Goal: Navigation & Orientation: Find specific page/section

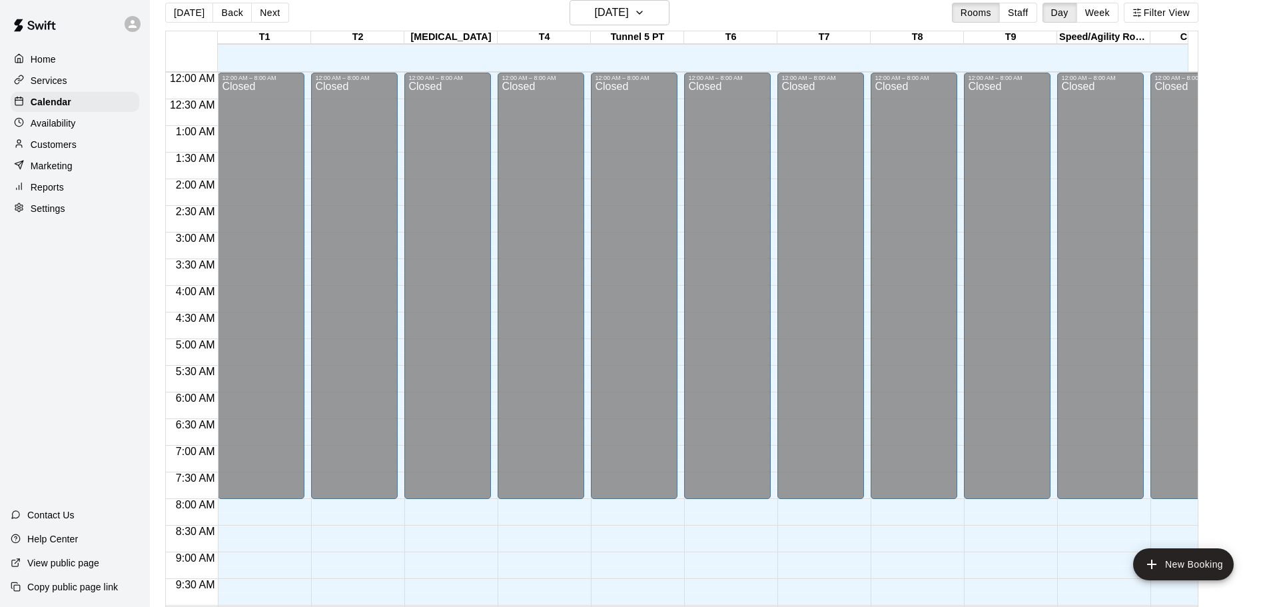
scroll to position [624, 0]
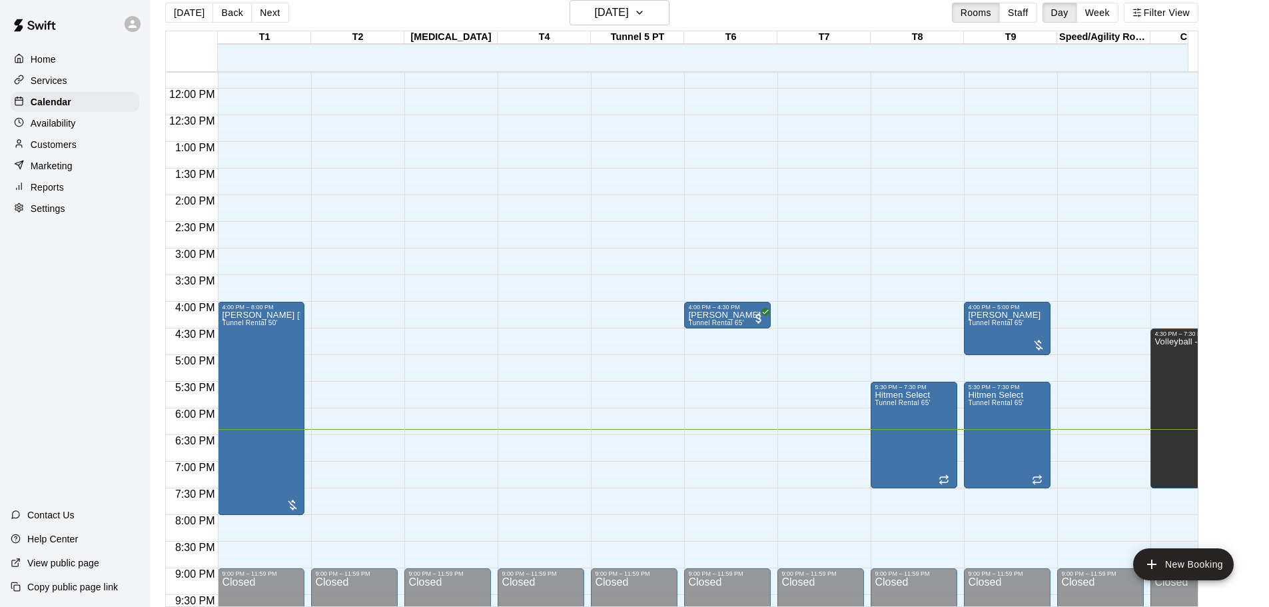
click at [42, 81] on p "Services" at bounding box center [49, 80] width 37 height 13
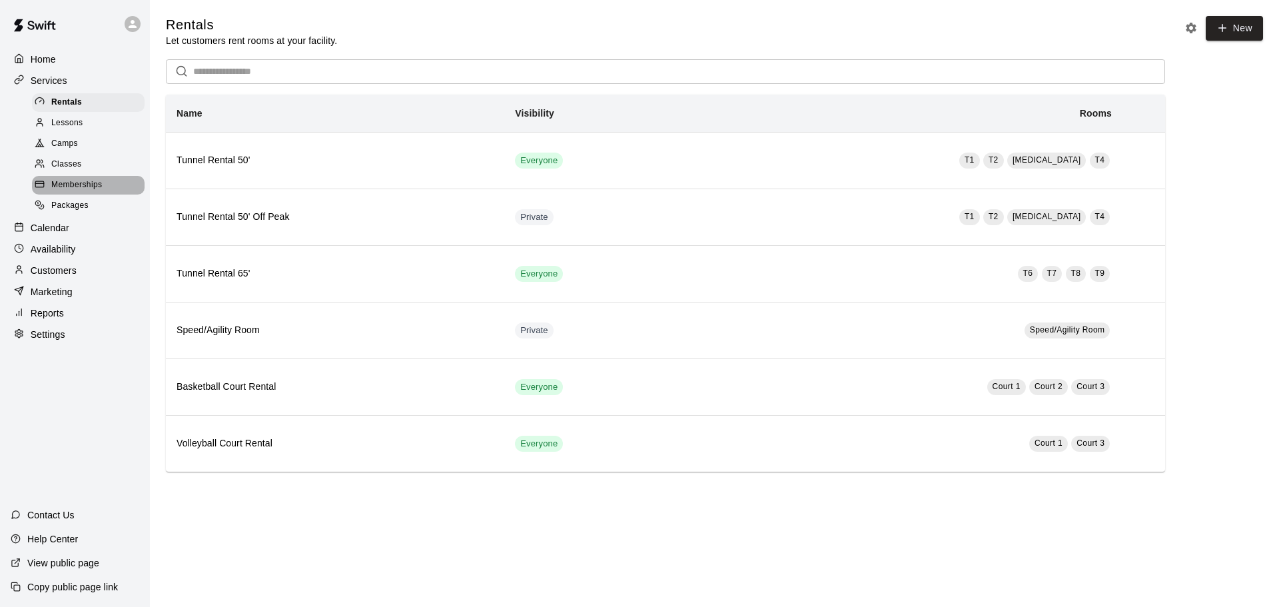
click at [76, 187] on span "Memberships" at bounding box center [76, 185] width 51 height 13
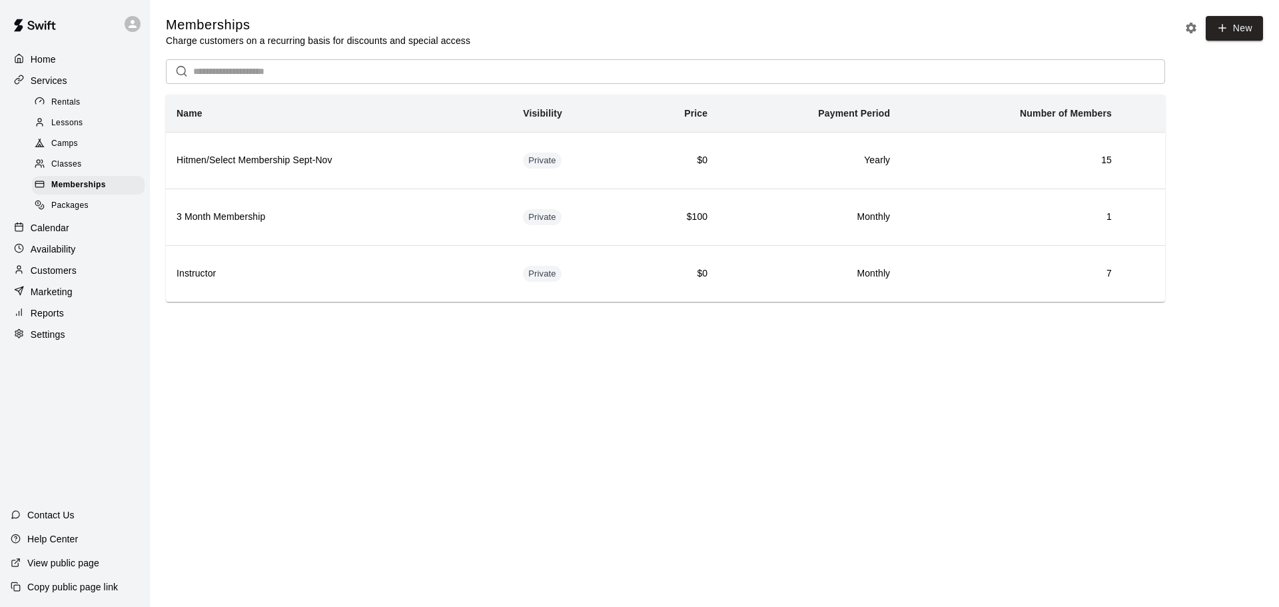
click at [57, 233] on p "Calendar" at bounding box center [50, 227] width 39 height 13
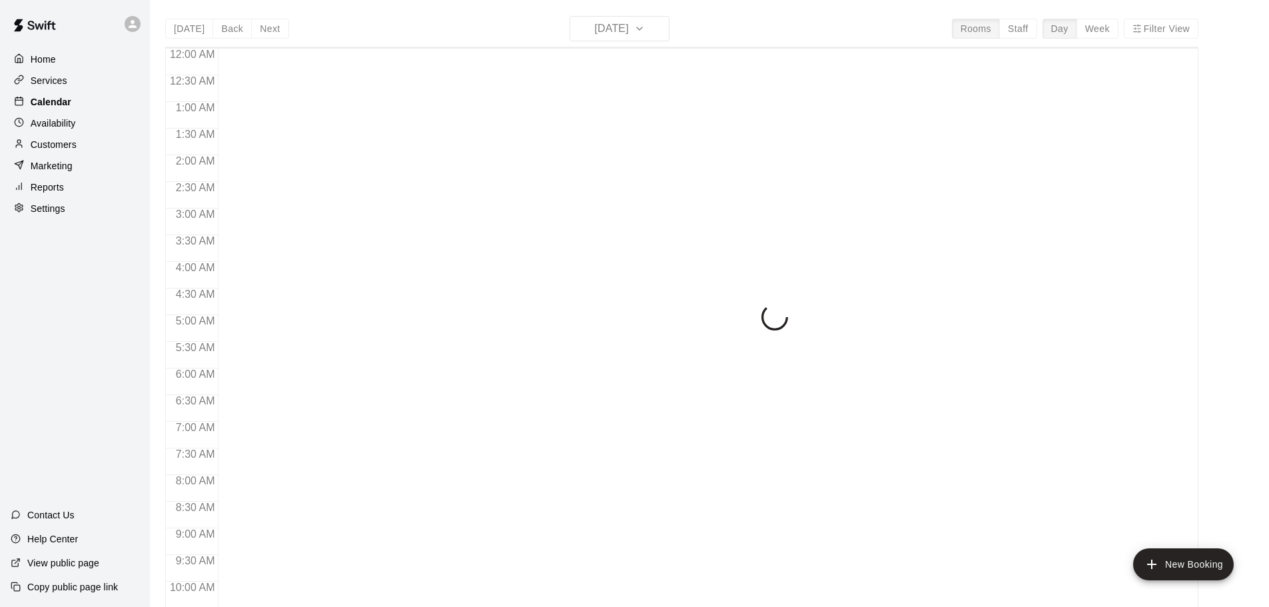
scroll to position [706, 0]
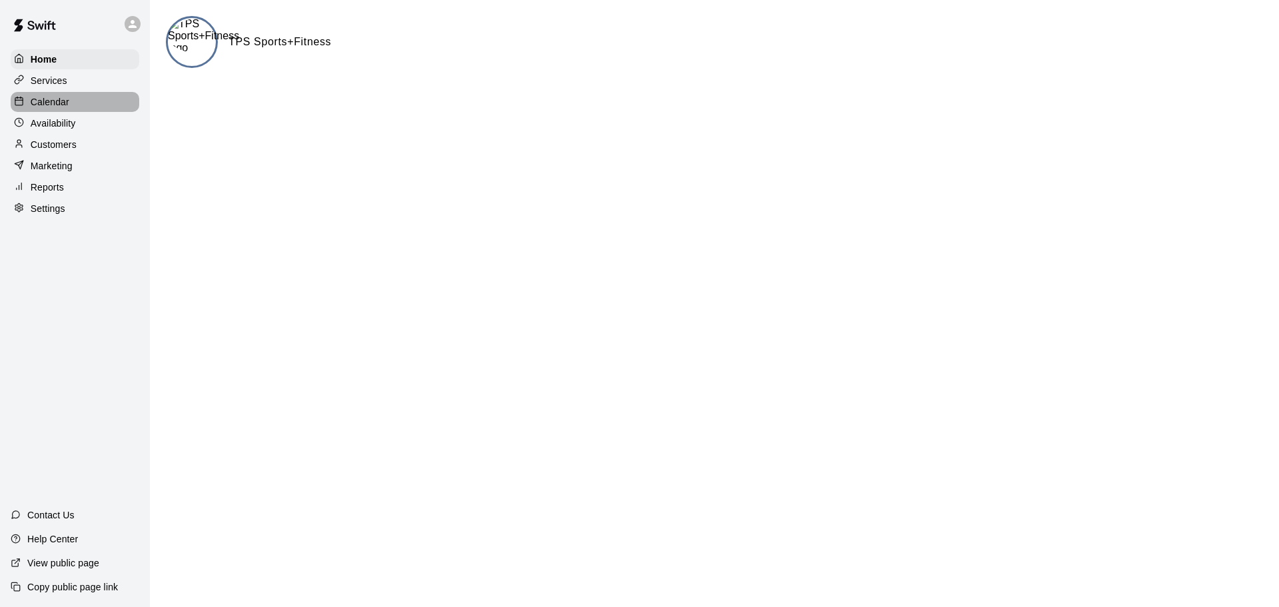
click at [67, 103] on p "Calendar" at bounding box center [50, 101] width 39 height 13
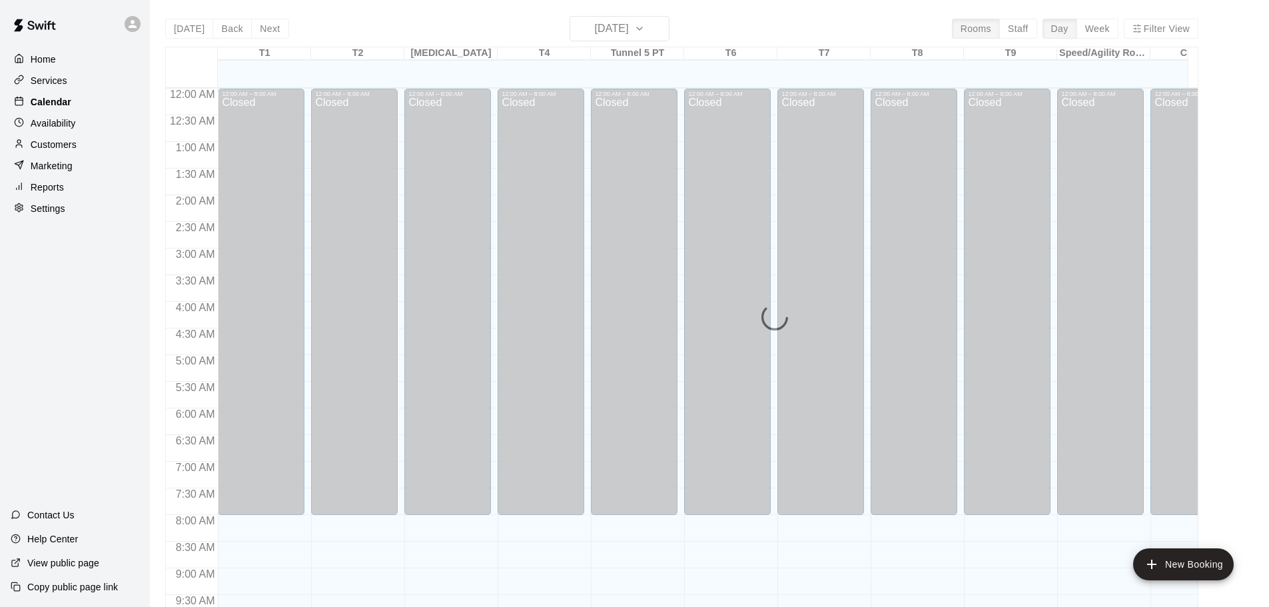
scroll to position [706, 0]
